Goal: Information Seeking & Learning: Compare options

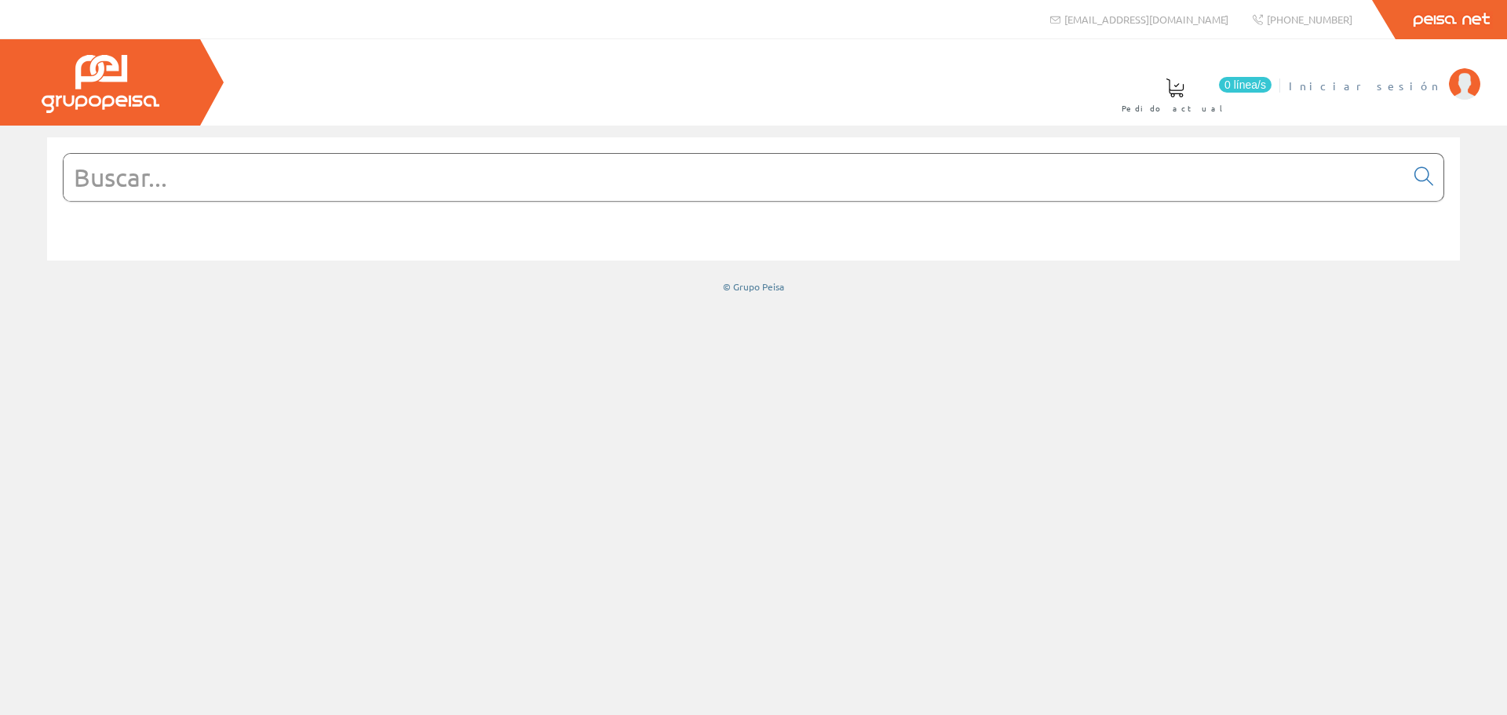
click at [1422, 86] on span "Iniciar sesión" at bounding box center [1365, 86] width 152 height 16
drag, startPoint x: 333, startPoint y: 182, endPoint x: 330, endPoint y: 191, distance: 9.0
click at [331, 186] on input "text" at bounding box center [735, 177] width 1342 height 47
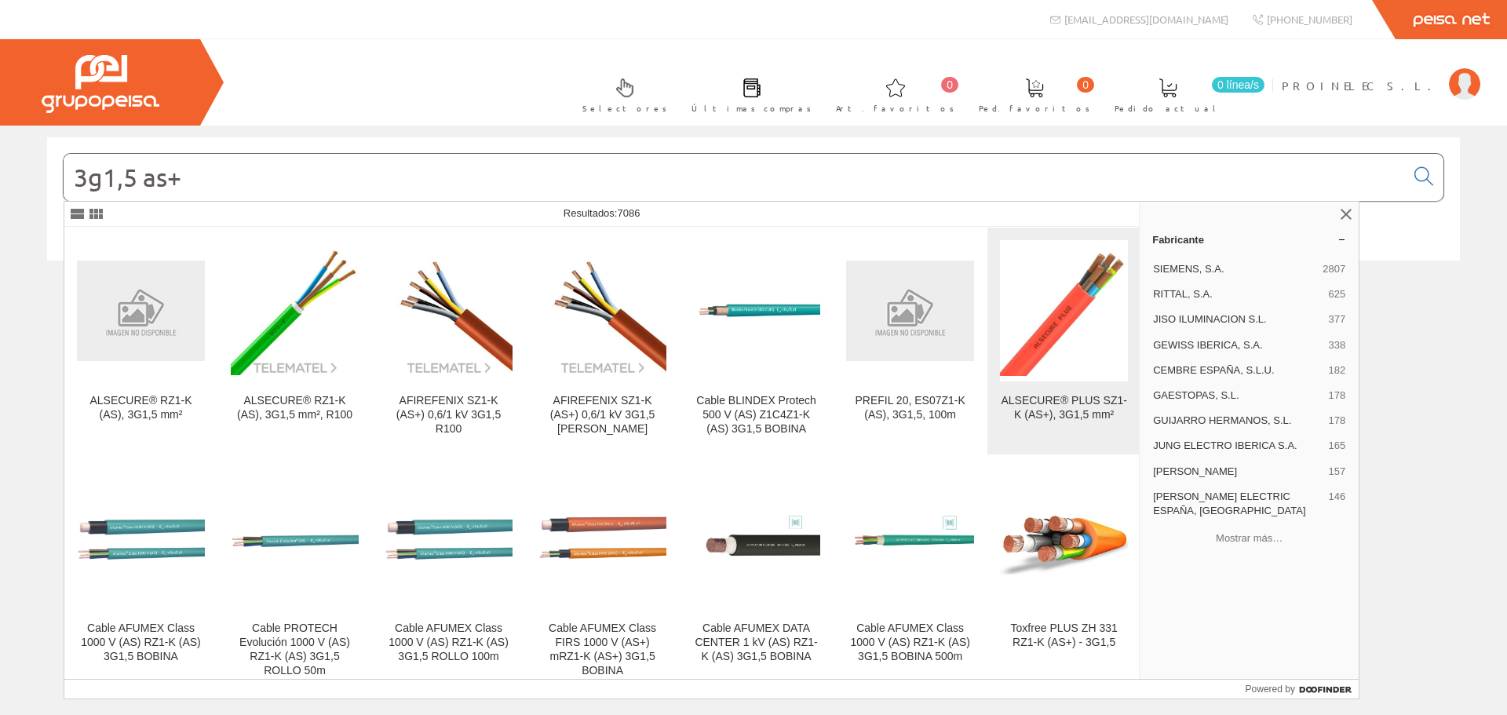
type input "3g1,5 as+"
click at [1065, 410] on div "ALSECURE® PLUS SZ1-K (AS+), 3G1,5 mm²" at bounding box center [1064, 408] width 128 height 28
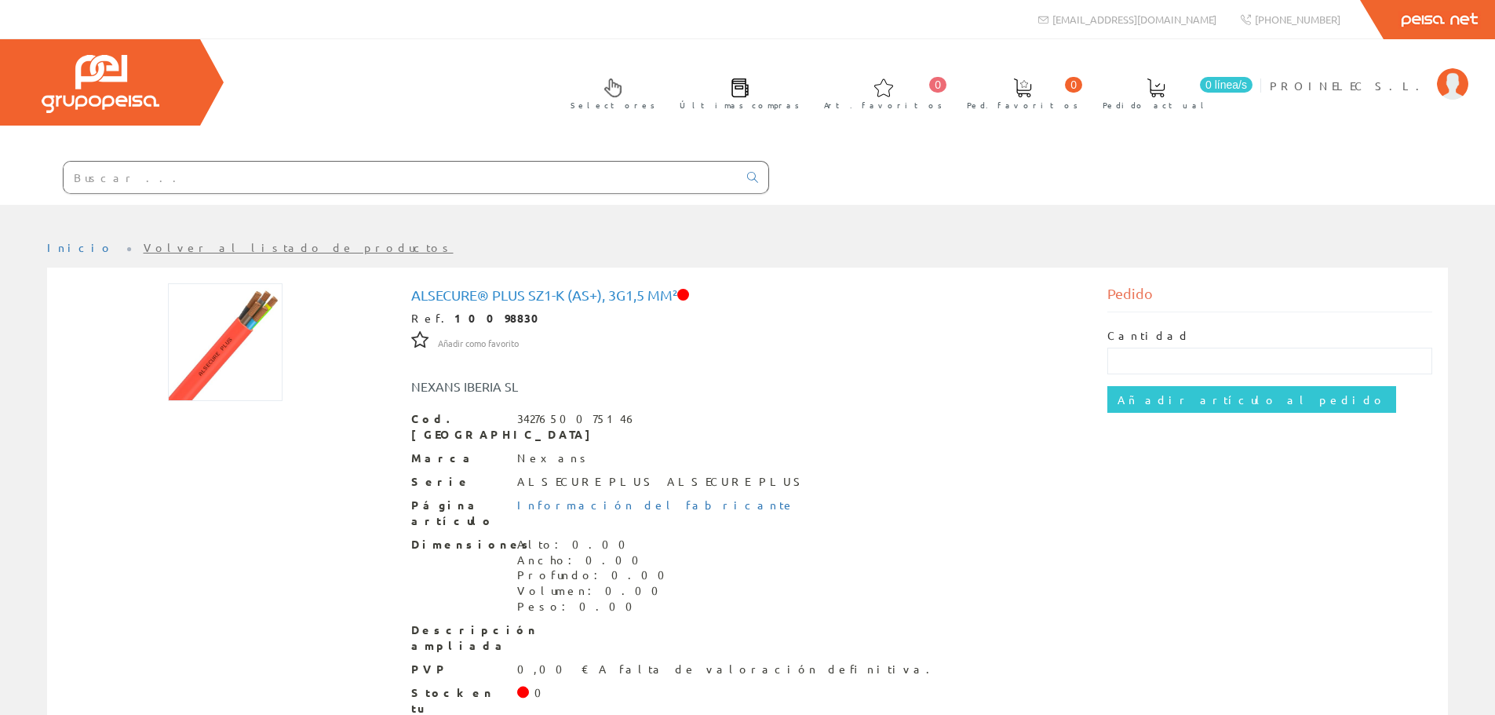
scroll to position [61, 0]
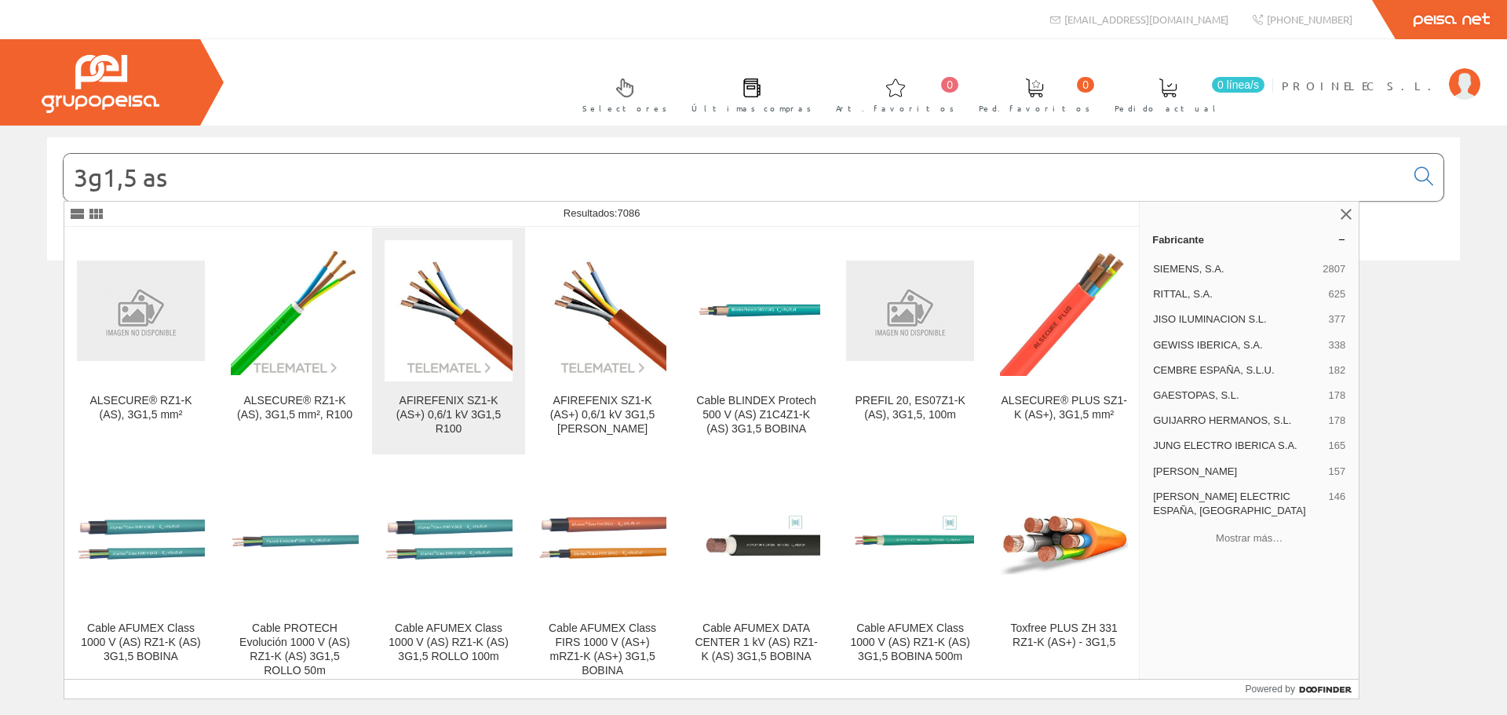
click at [435, 404] on div "AFIREFENIX SZ1-K (AS+) 0,6/1 kV 3G1,5 R100" at bounding box center [449, 415] width 128 height 42
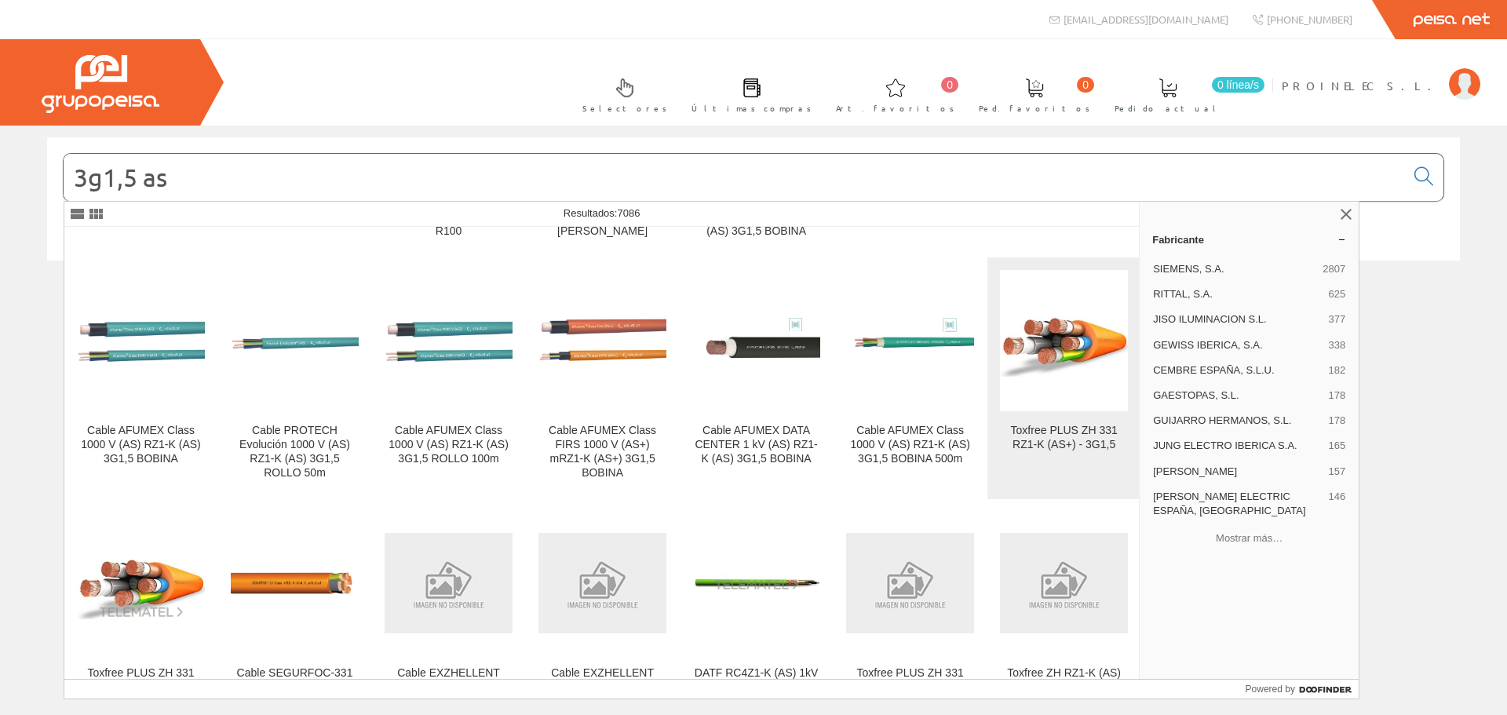
scroll to position [314, 0]
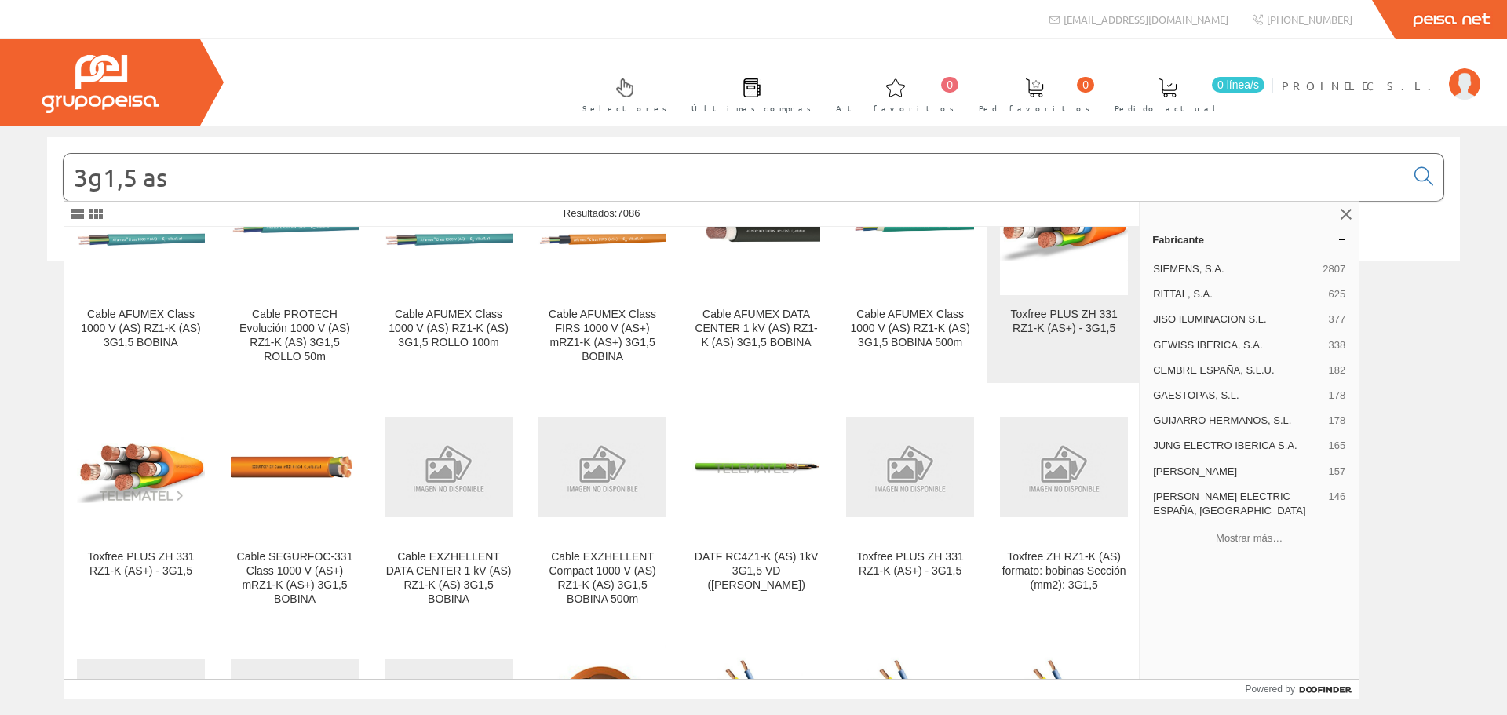
click at [1046, 323] on div "Toxfree PLUS ZH 331 RZ1-K (AS+) - 3G1,5" at bounding box center [1064, 322] width 128 height 28
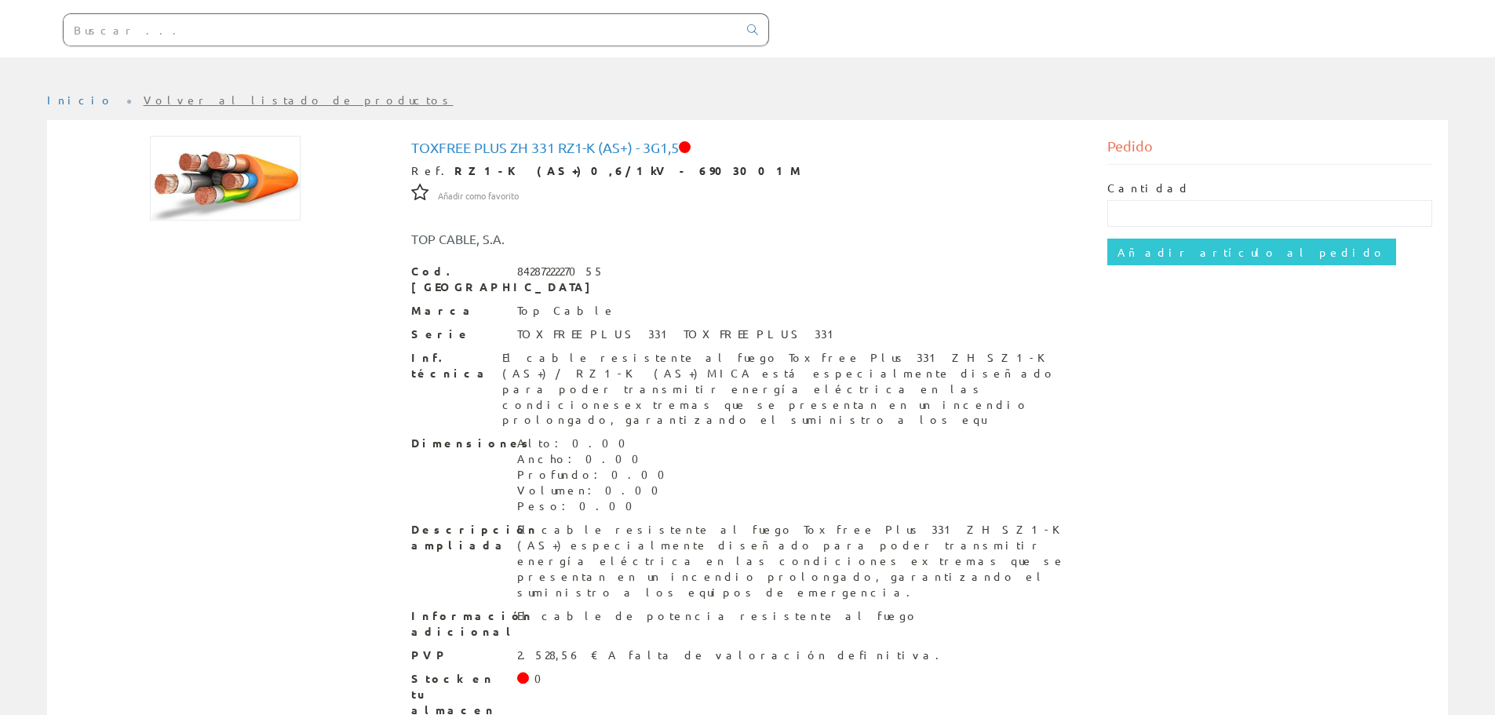
scroll to position [69, 0]
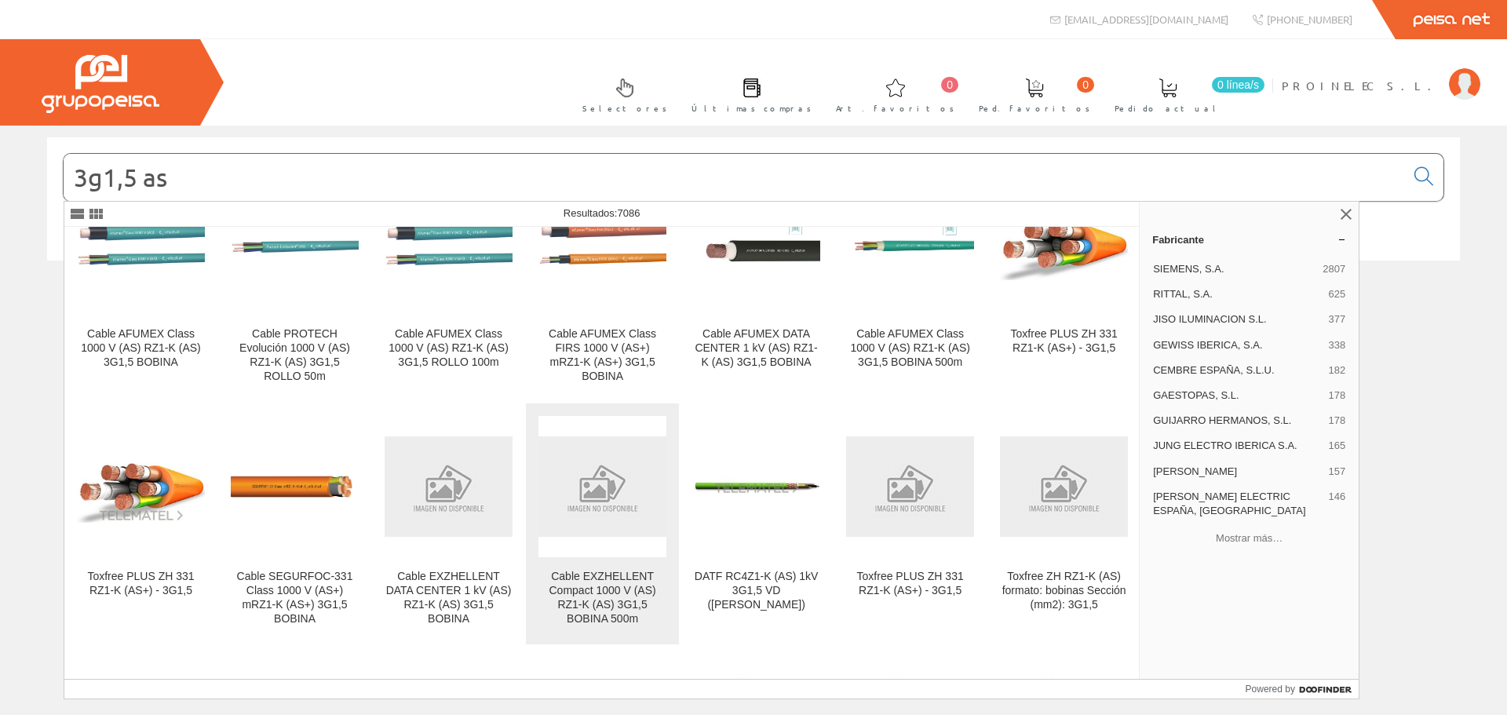
scroll to position [314, 0]
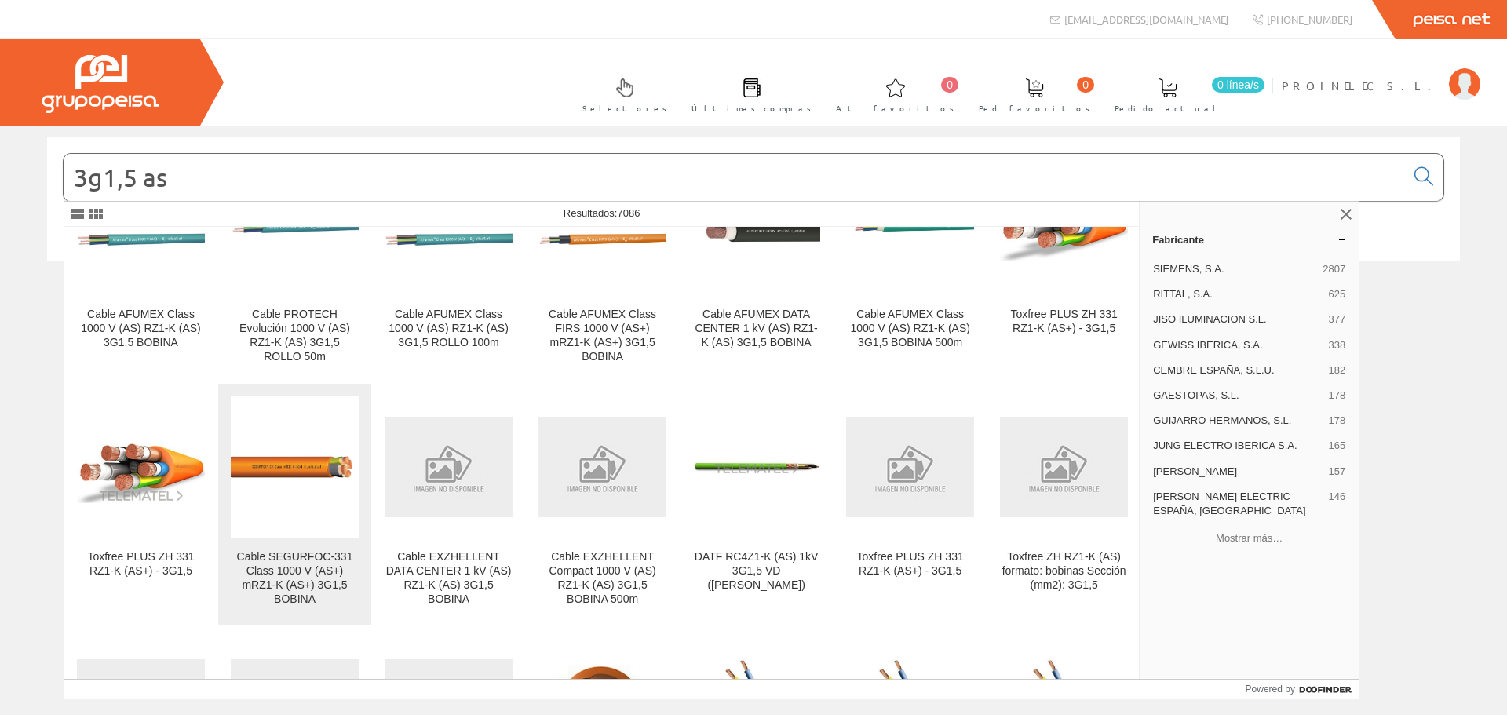
click at [295, 564] on div "Cable SEGURFOC-331 Class 1000 V (AS+) mRZ1-K (AS+) 3G1,5 BOBINA" at bounding box center [295, 578] width 128 height 57
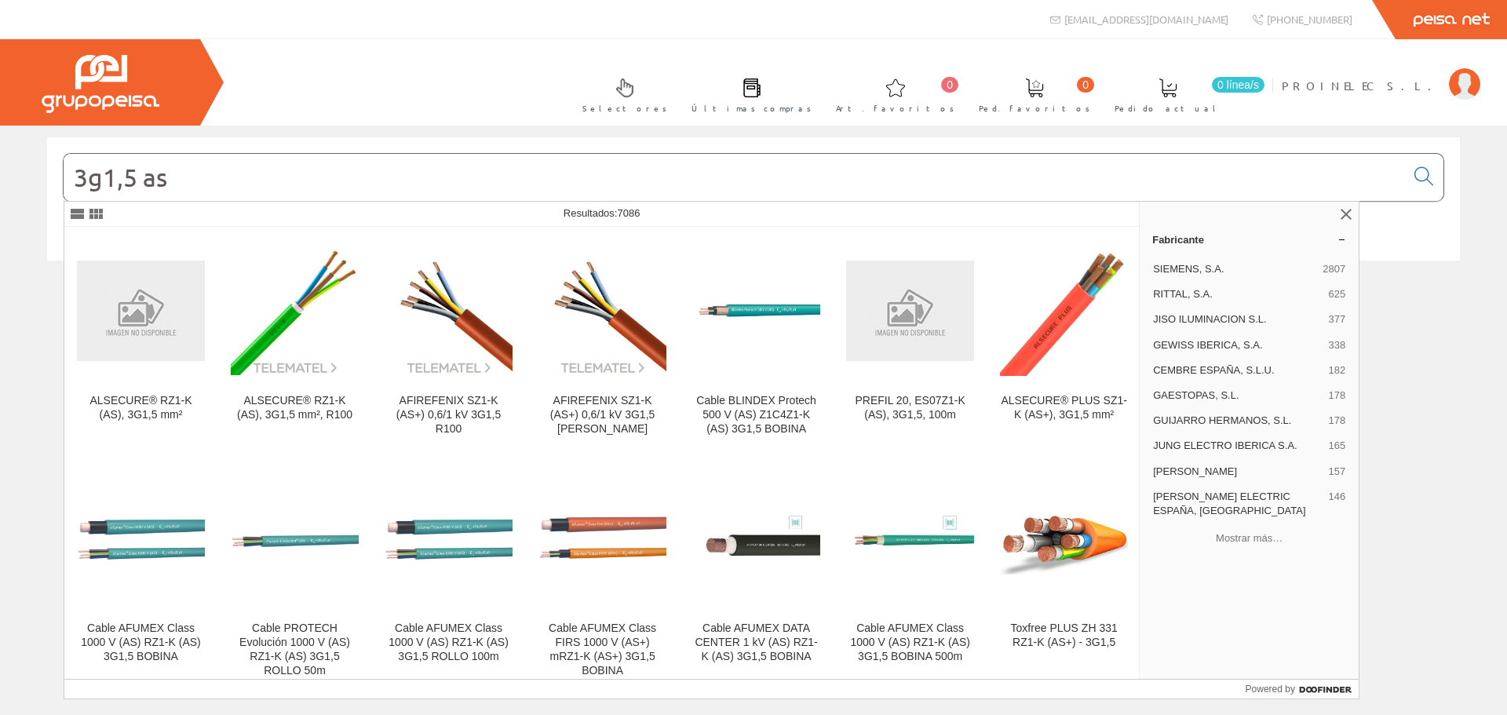
click at [169, 180] on input "3g1,5 as" at bounding box center [735, 177] width 1342 height 47
type input "3g1,5 as+"
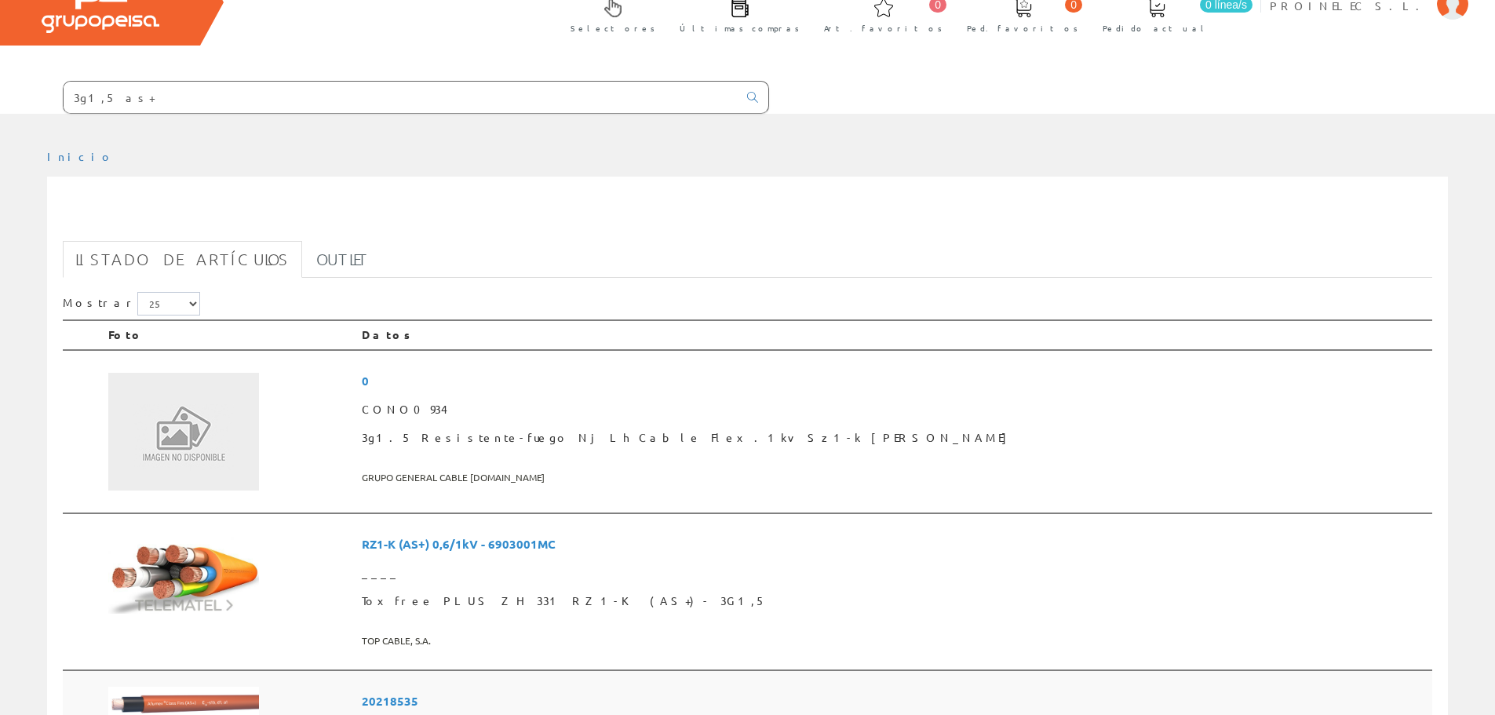
scroll to position [79, 0]
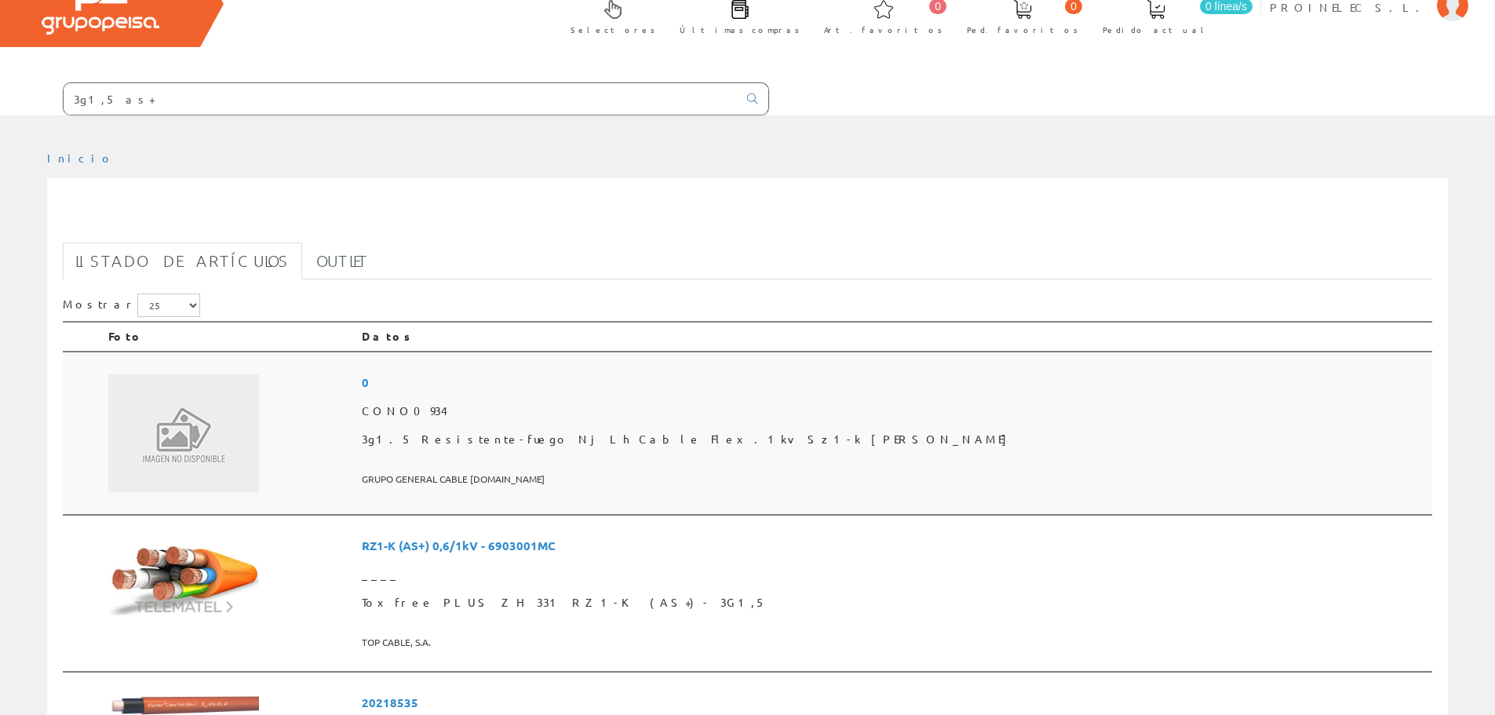
drag, startPoint x: 556, startPoint y: 436, endPoint x: 447, endPoint y: 436, distance: 109.1
click at [356, 436] on td at bounding box center [229, 433] width 254 height 163
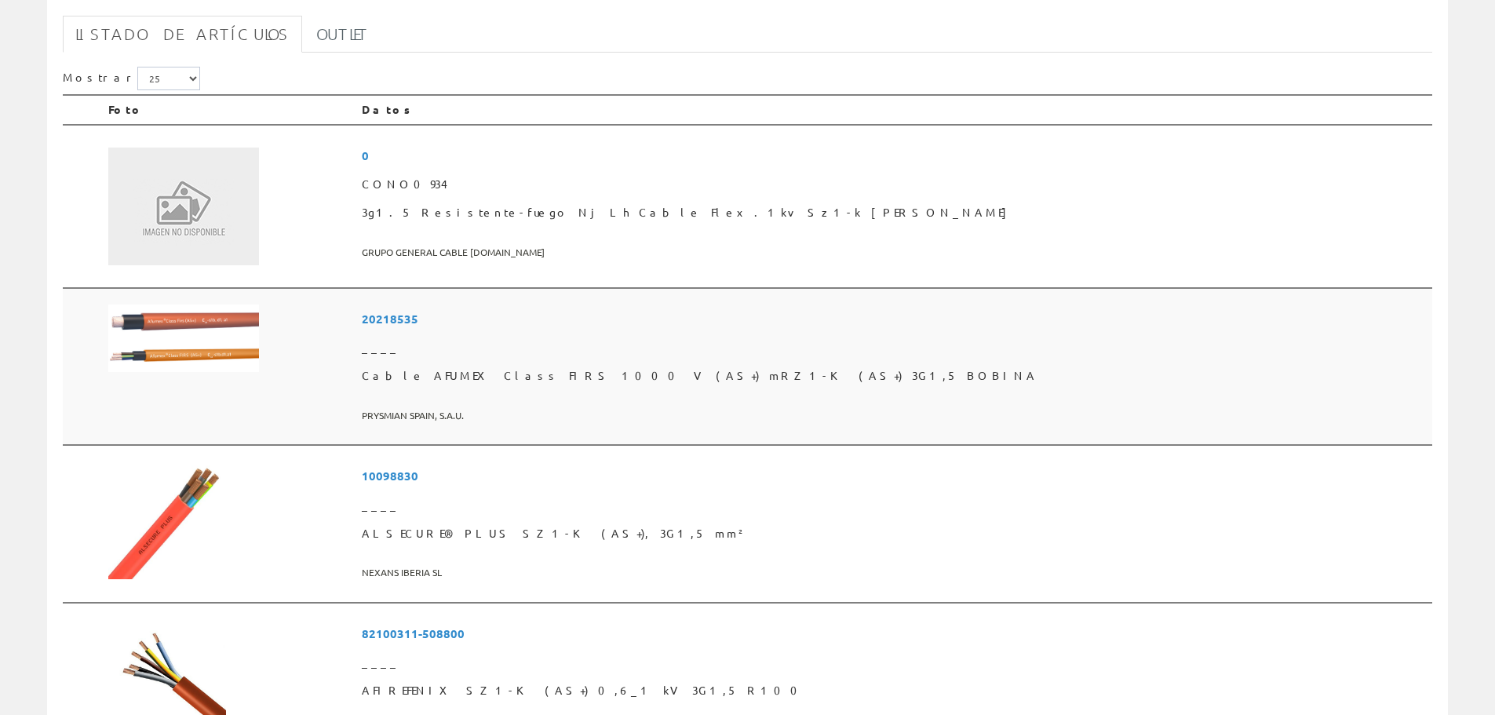
scroll to position [314, 0]
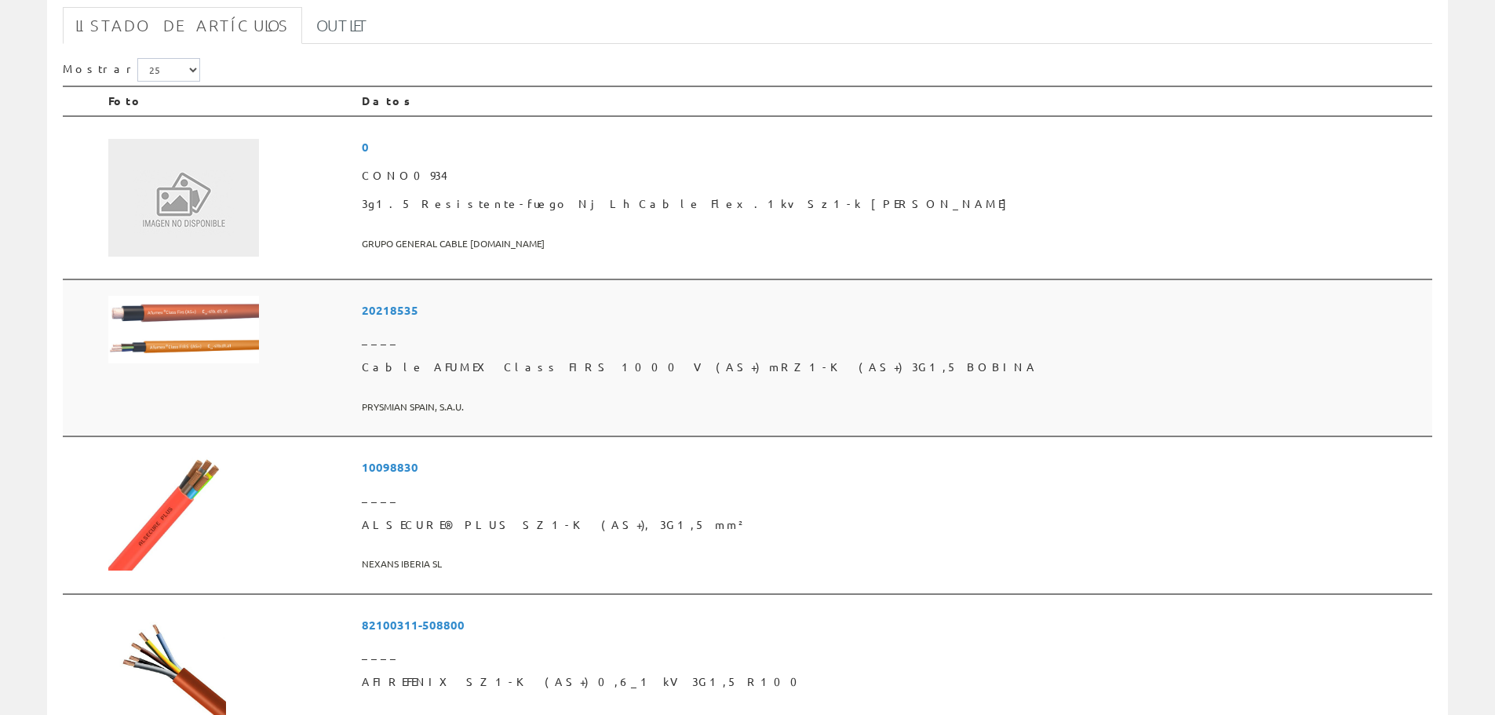
click at [571, 369] on span "Cable AFUMEX Class FIRS 1000 V (AS+) mRZ1-K (AS+) 3G1,5 BOBINA" at bounding box center [894, 367] width 1064 height 28
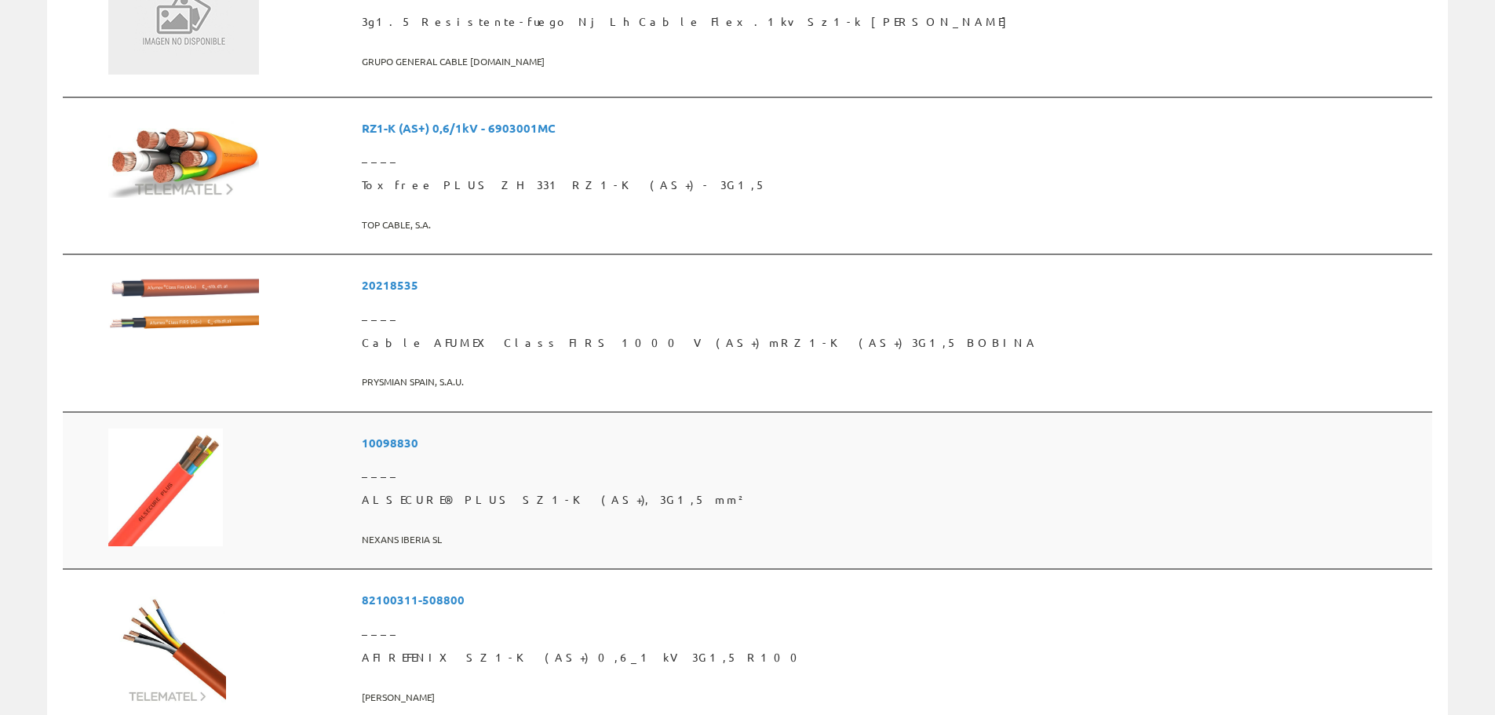
scroll to position [471, 0]
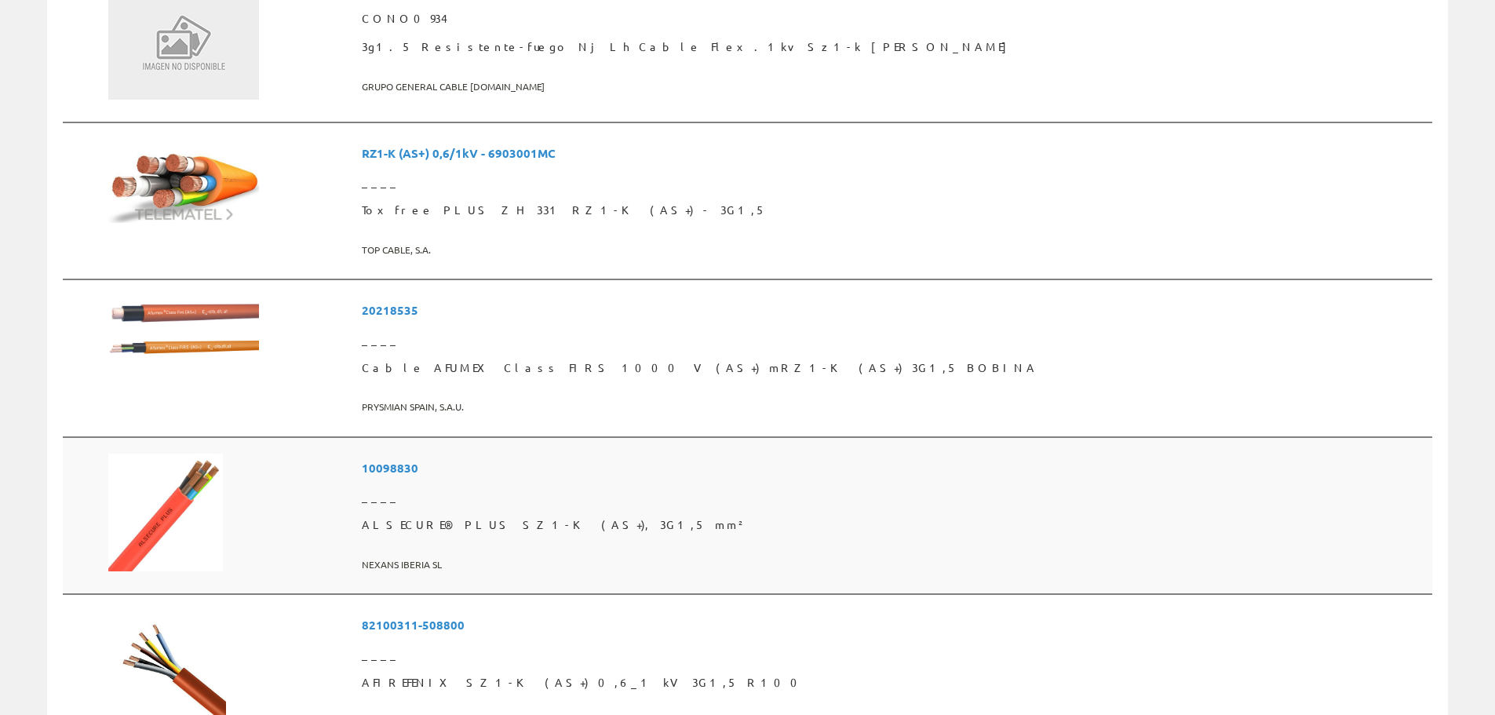
click at [576, 528] on span "ALSECURE® PLUS SZ1-K (AS+), 3G1,5 mm²" at bounding box center [894, 525] width 1064 height 28
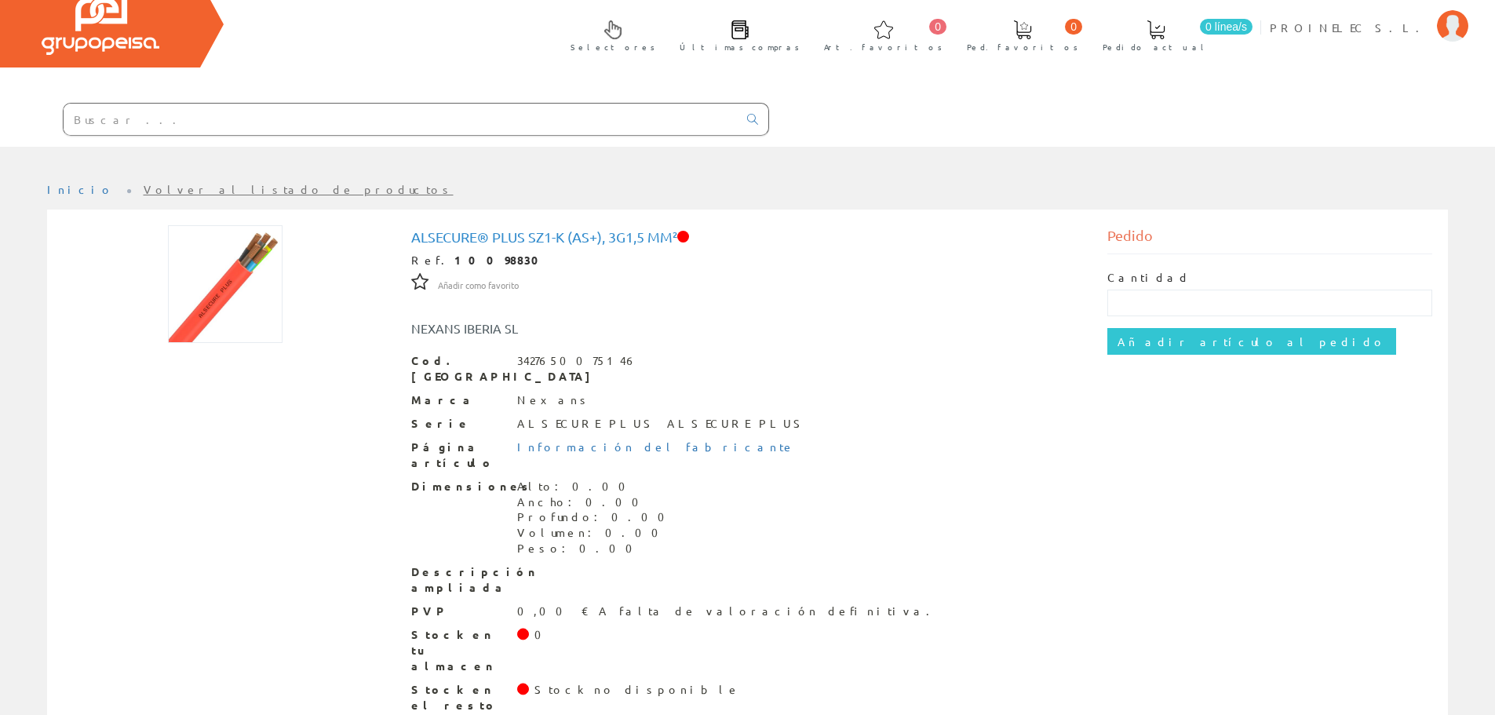
scroll to position [61, 0]
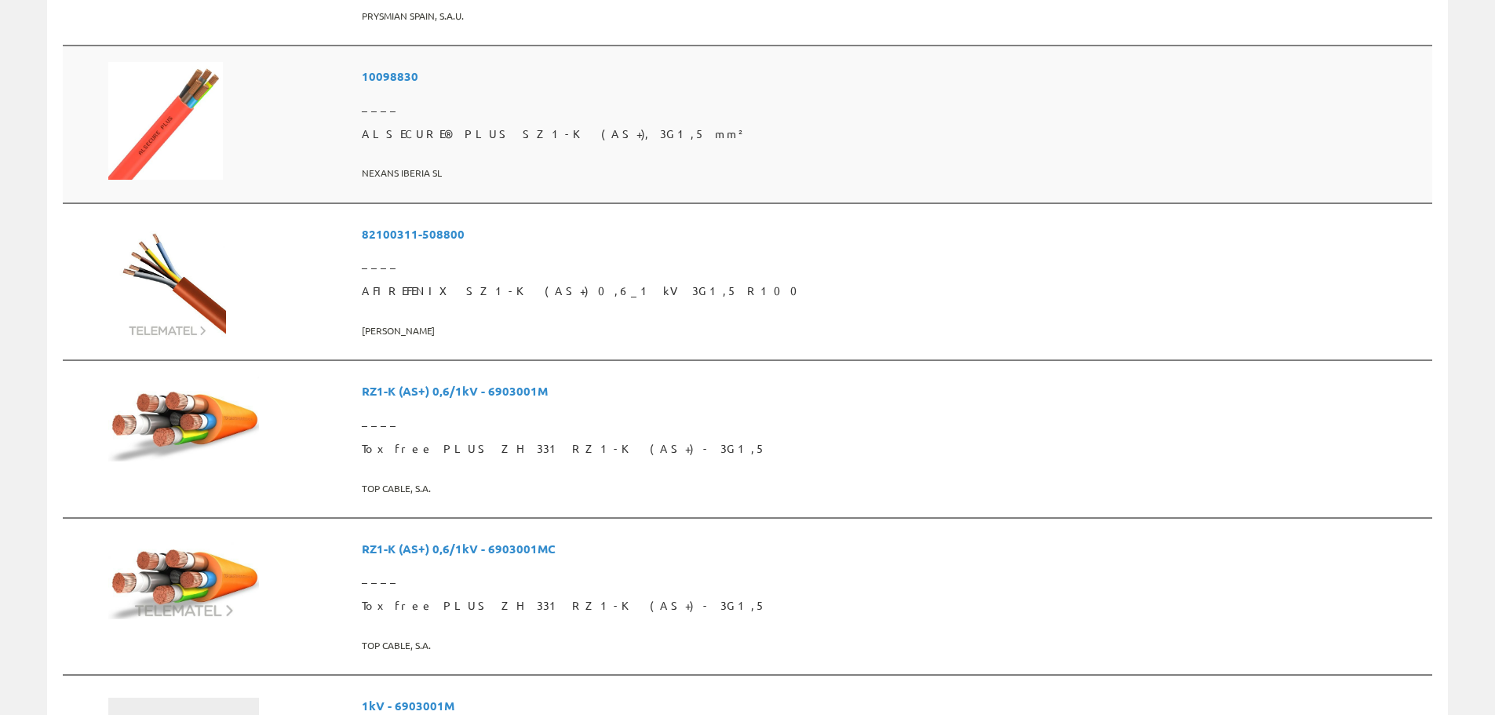
scroll to position [707, 0]
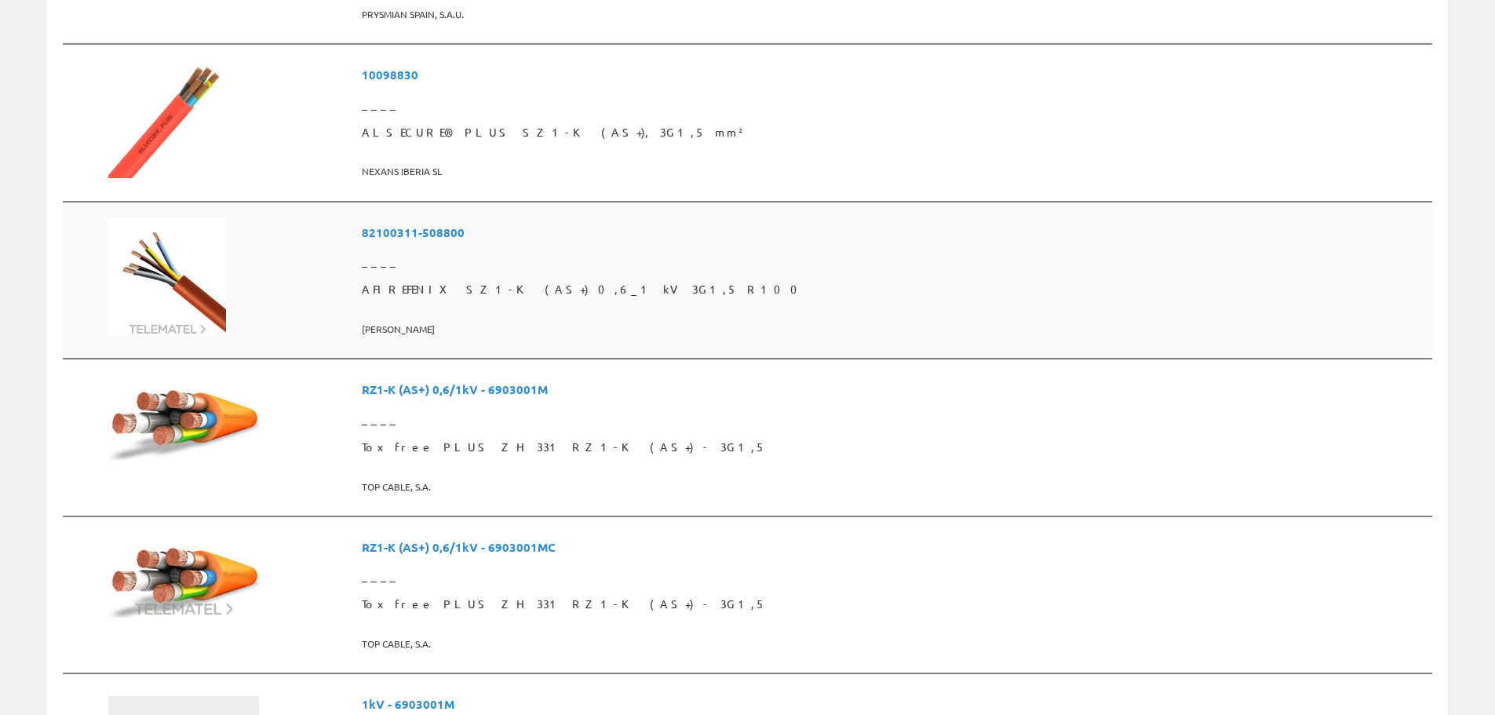
click at [597, 287] on span "AFIREFENIX SZ1-K (AS+) 0,6_1 kV 3G1,5 R100" at bounding box center [894, 290] width 1064 height 28
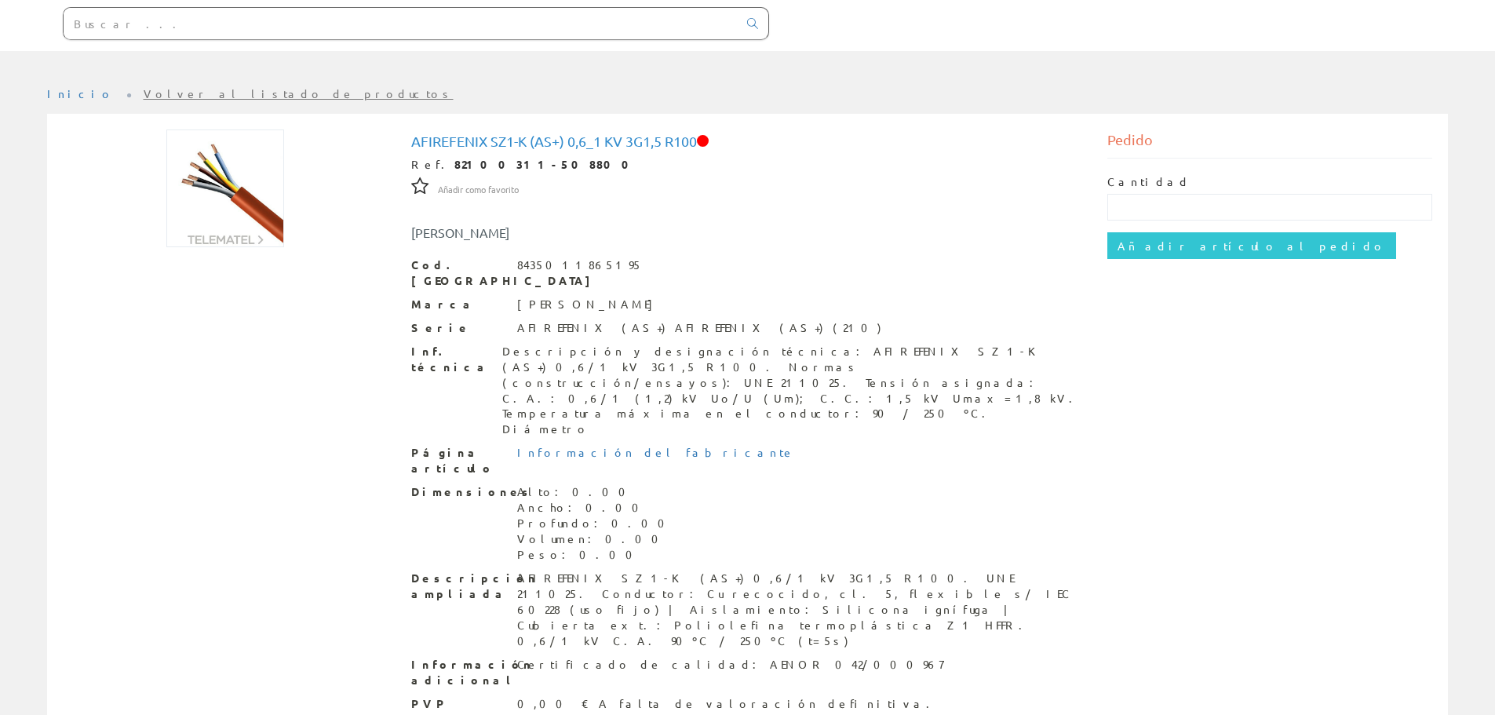
scroll to position [155, 0]
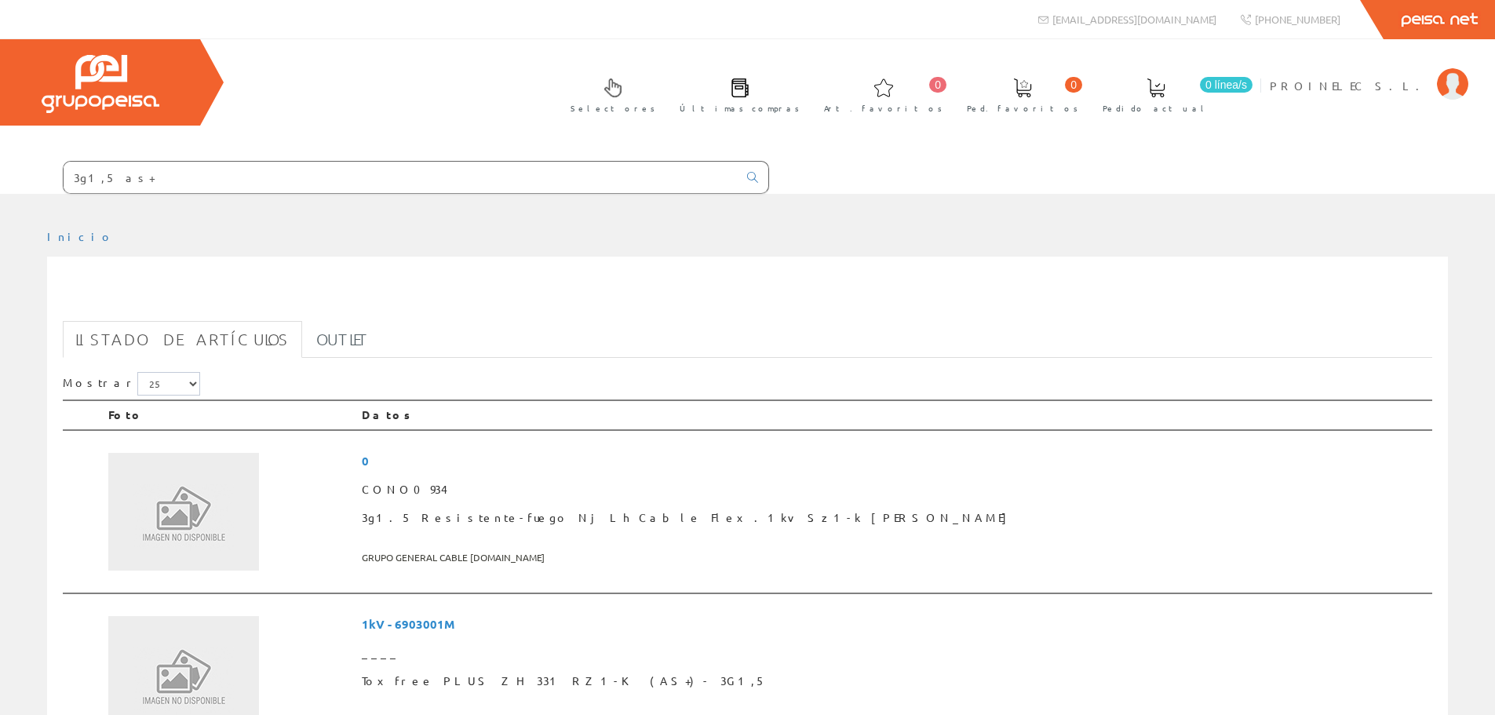
scroll to position [707, 0]
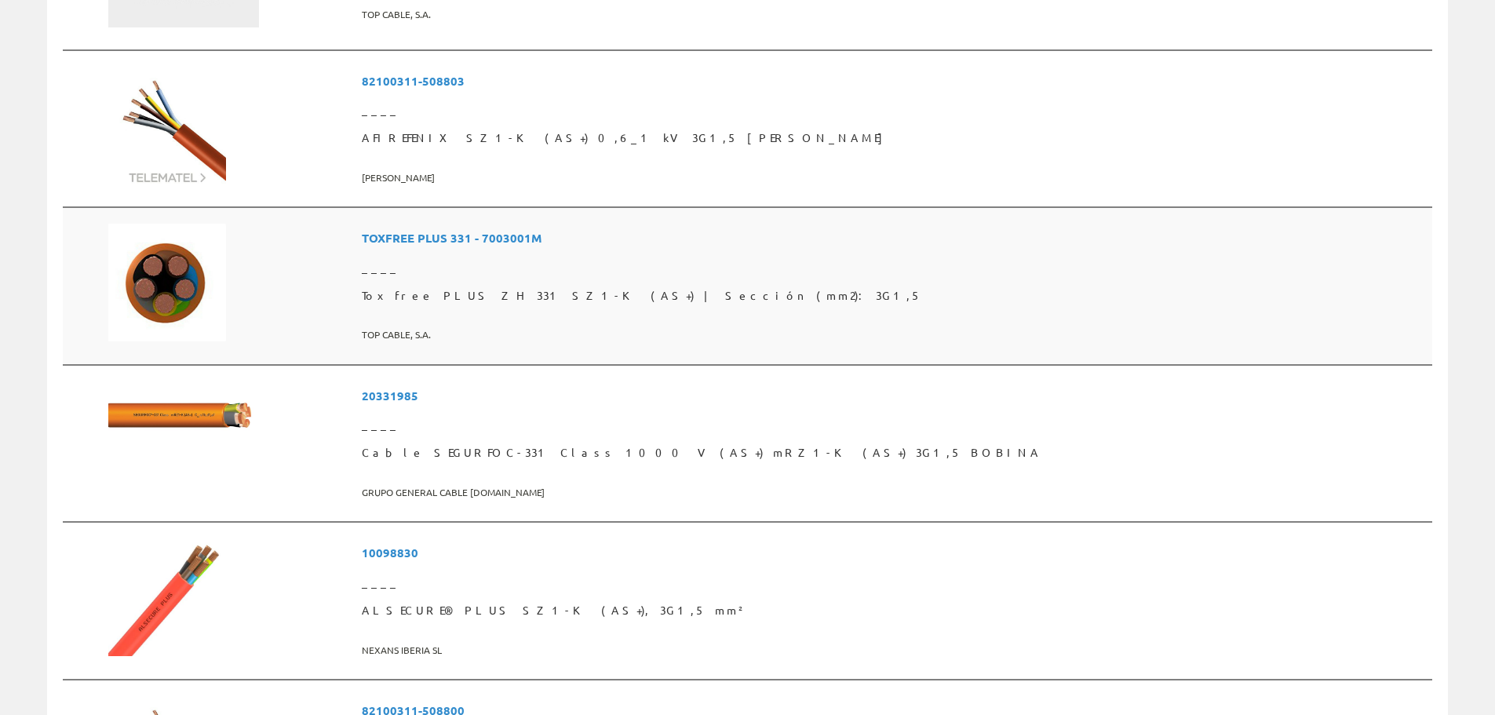
click at [605, 294] on span "Toxfree PLUS ZH 331 SZ1-K (AS+) | Sección (mm2): 3G1,5" at bounding box center [894, 296] width 1064 height 28
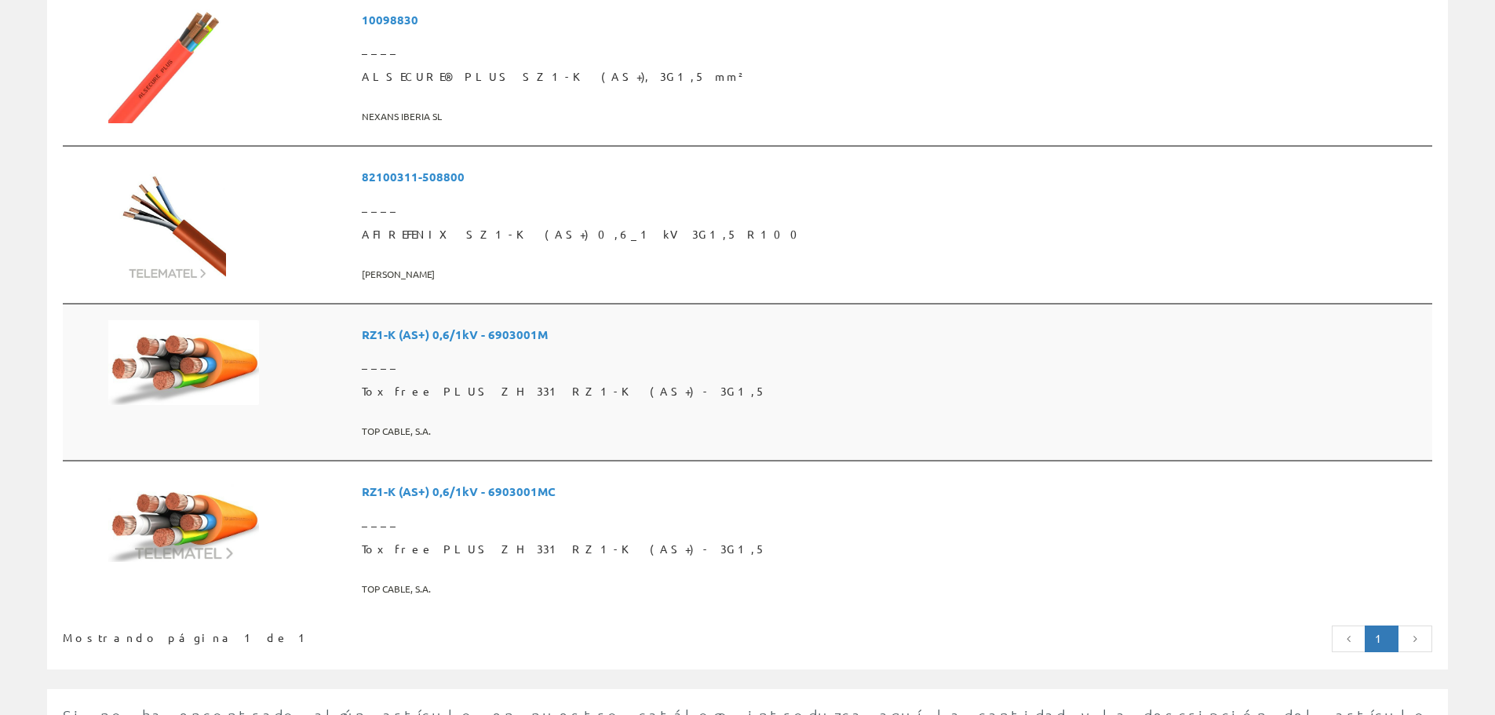
scroll to position [1413, 0]
